Goal: Information Seeking & Learning: Find specific fact

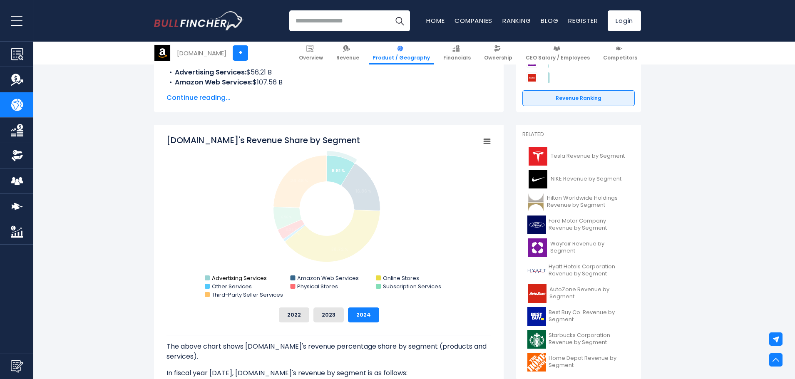
click at [245, 276] on text "Advertising Services" at bounding box center [239, 278] width 55 height 8
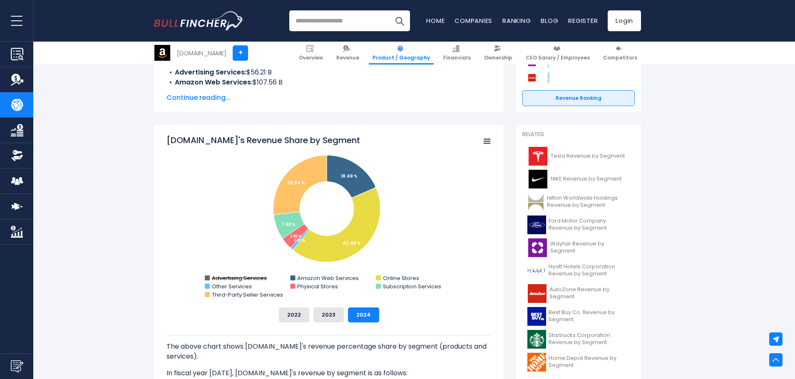
click at [252, 277] on text "Advertising Services" at bounding box center [239, 278] width 55 height 8
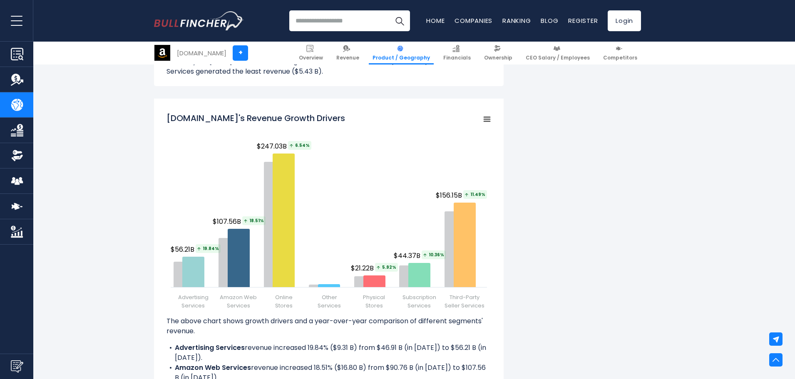
scroll to position [999, 0]
click at [490, 115] on rect "Amazon.com's Revenue Growth Drivers" at bounding box center [487, 119] width 12 height 12
click at [528, 230] on div "[DOMAIN_NAME]'s Revenue by Segment In fiscal year [DATE], [DOMAIN_NAME]'s reven…" at bounding box center [397, 87] width 487 height 1800
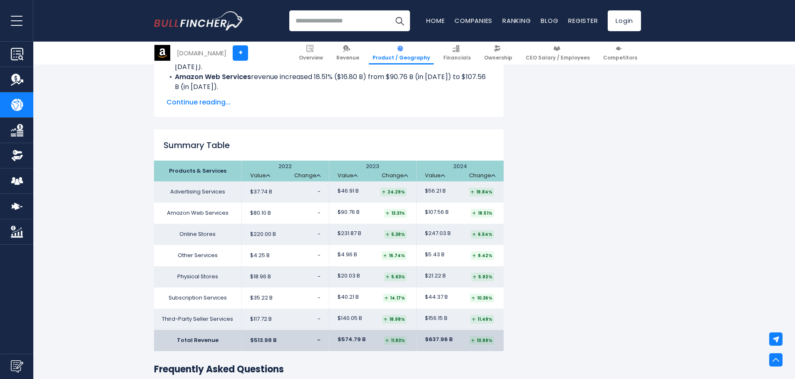
scroll to position [1290, 0]
drag, startPoint x: 497, startPoint y: 320, endPoint x: 479, endPoint y: 319, distance: 17.5
click at [479, 319] on td "$156.15 B 11.49%" at bounding box center [459, 318] width 87 height 21
click at [497, 305] on td "$44.37 B 10.36%" at bounding box center [459, 297] width 87 height 21
click at [496, 299] on td "$44.37 B 10.36%" at bounding box center [459, 297] width 87 height 21
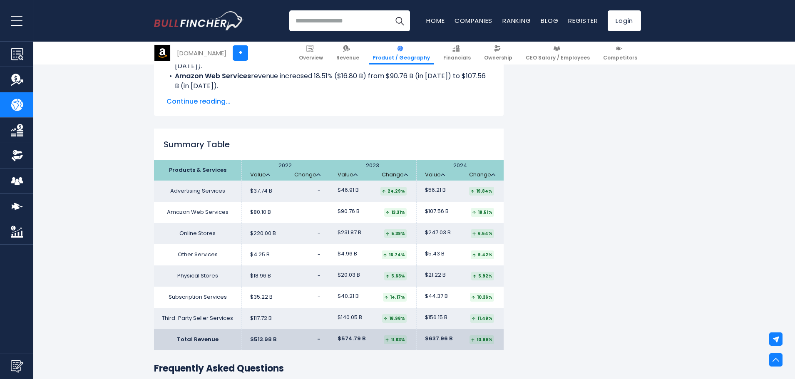
drag, startPoint x: 497, startPoint y: 280, endPoint x: 486, endPoint y: 280, distance: 10.8
click at [486, 280] on td "$21.22 B 5.92%" at bounding box center [459, 276] width 87 height 21
click at [496, 257] on td "$5.43 B 9.42%" at bounding box center [459, 254] width 87 height 21
drag, startPoint x: 498, startPoint y: 256, endPoint x: 475, endPoint y: 255, distance: 22.9
click at [475, 255] on td "$5.43 B 9.42%" at bounding box center [459, 254] width 87 height 21
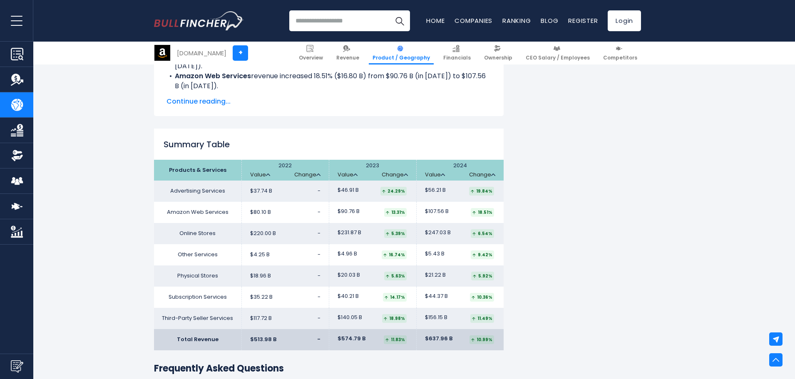
click at [498, 235] on td "$247.03 B 6.54%" at bounding box center [459, 233] width 87 height 21
drag, startPoint x: 492, startPoint y: 214, endPoint x: 482, endPoint y: 215, distance: 10.4
click at [482, 215] on div "18.51%" at bounding box center [482, 212] width 23 height 9
drag, startPoint x: 491, startPoint y: 191, endPoint x: 471, endPoint y: 191, distance: 20.0
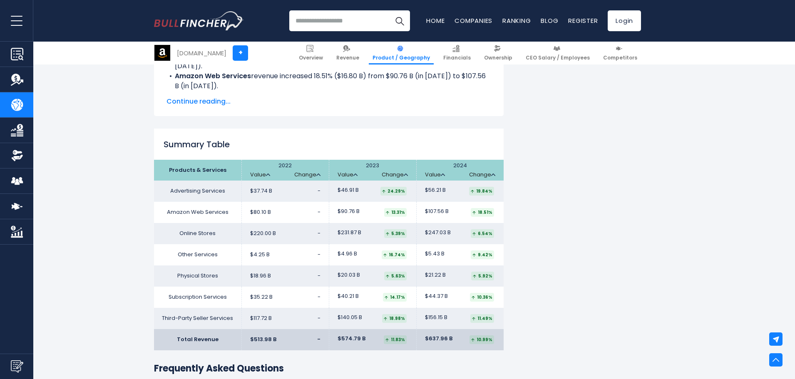
click at [471, 191] on div "19.84%" at bounding box center [481, 191] width 25 height 9
click at [486, 227] on td "$247.03 B 6.54%" at bounding box center [459, 233] width 87 height 21
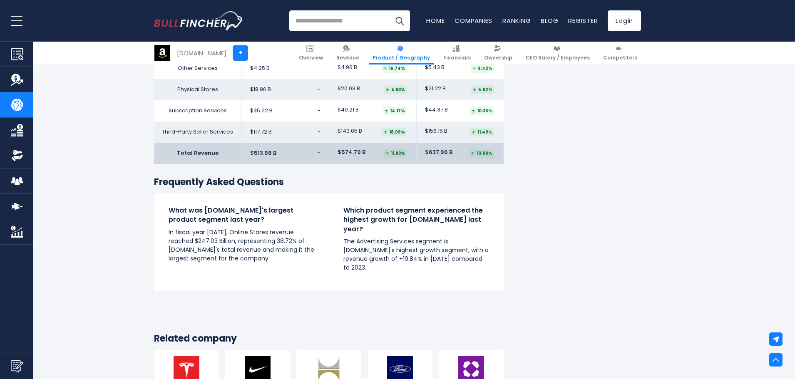
scroll to position [1332, 0]
